Goal: Find specific page/section: Find specific page/section

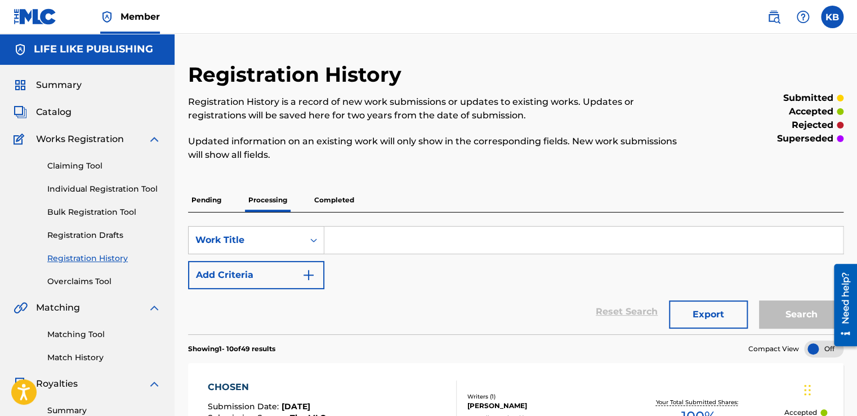
click at [826, 21] on label at bounding box center [832, 17] width 23 height 23
click at [832, 17] on input "KB [PERSON_NAME] [EMAIL_ADDRESS][DOMAIN_NAME] Notification Preferences Profile …" at bounding box center [832, 17] width 0 height 0
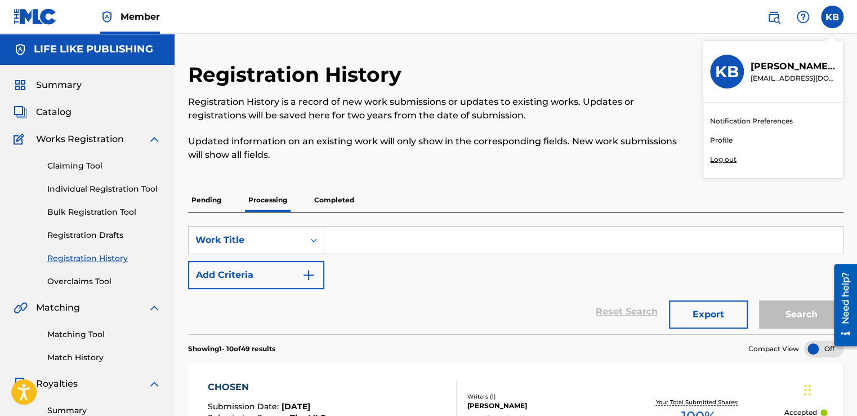
click at [719, 73] on h3 "KB" at bounding box center [727, 72] width 24 height 20
click at [832, 17] on input "KB [PERSON_NAME] [EMAIL_ADDRESS][DOMAIN_NAME] Notification Preferences Profile …" at bounding box center [832, 17] width 0 height 0
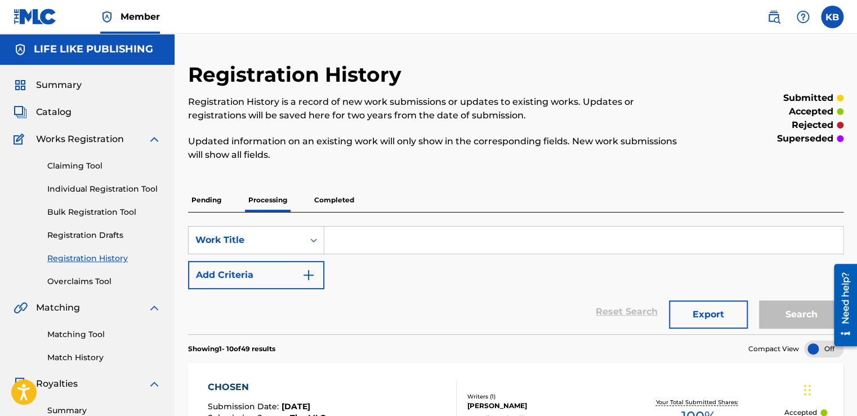
click at [34, 17] on img at bounding box center [35, 16] width 43 height 16
